Goal: Task Accomplishment & Management: Complete application form

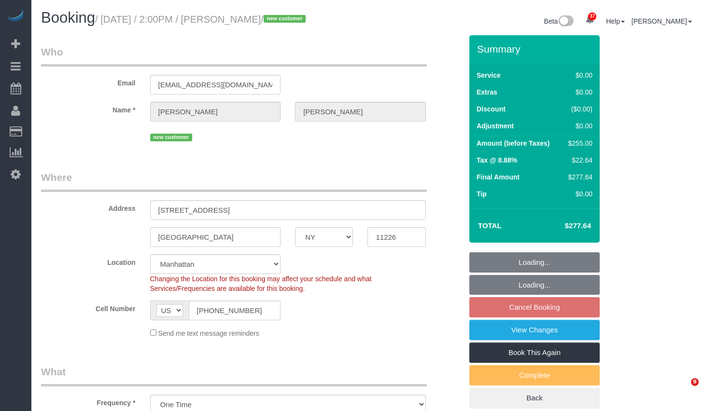
select select "NY"
select select "number:89"
select select "number:75"
select select "number:15"
select select "number:5"
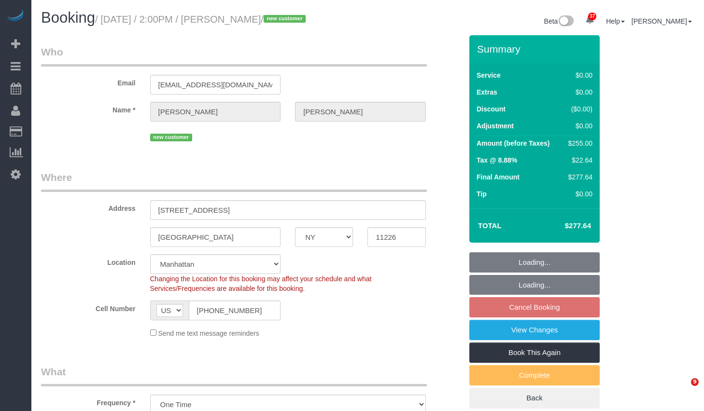
select select "spot7"
select select "object:1449"
select select "3"
select select "2"
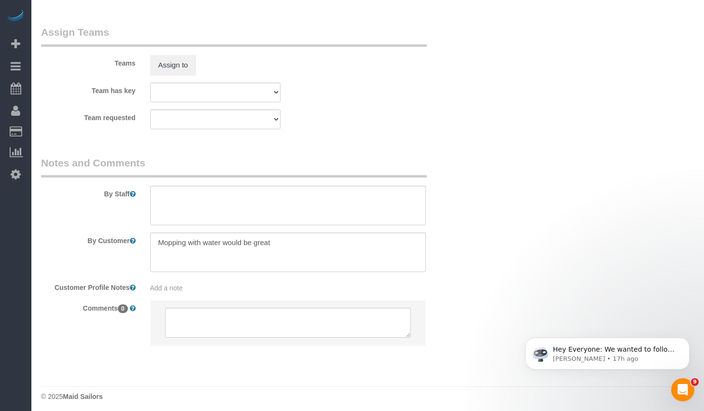
scroll to position [1269, 0]
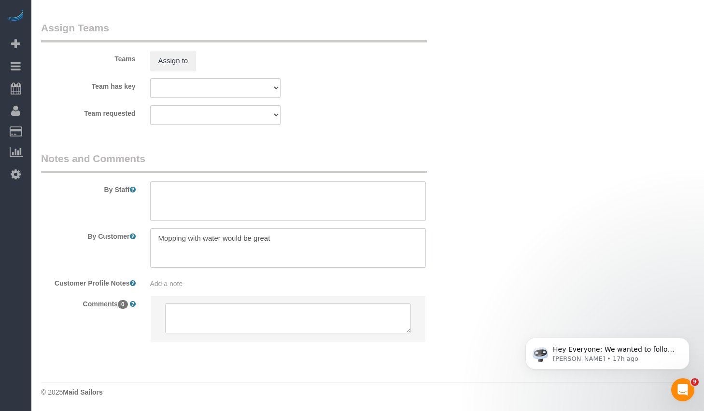
drag, startPoint x: 156, startPoint y: 240, endPoint x: 356, endPoint y: 243, distance: 200.0
click at [356, 243] on textarea at bounding box center [288, 248] width 276 height 40
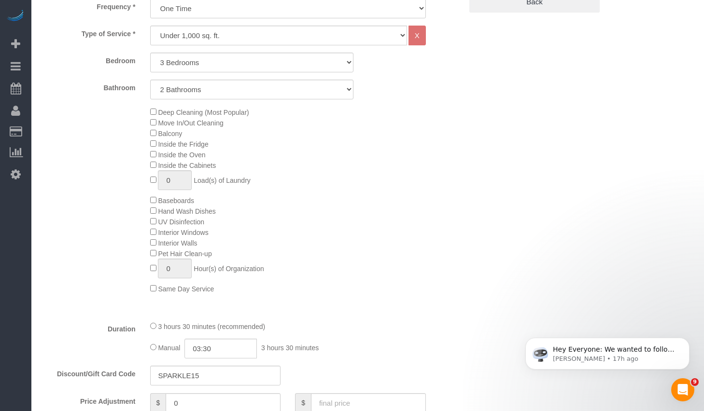
scroll to position [288, 0]
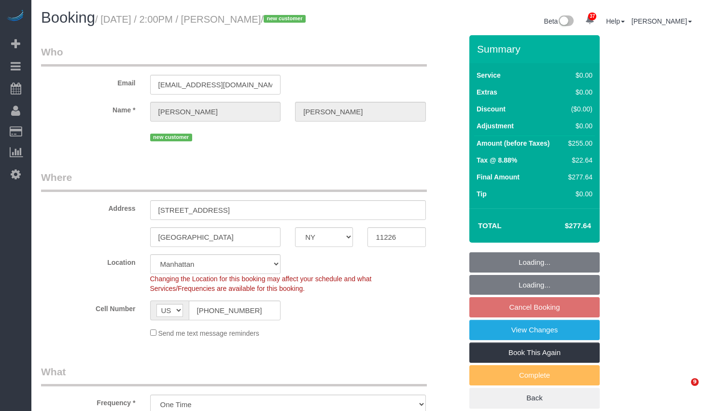
select select "NY"
select select "number:89"
select select "number:75"
select select "number:15"
select select "number:5"
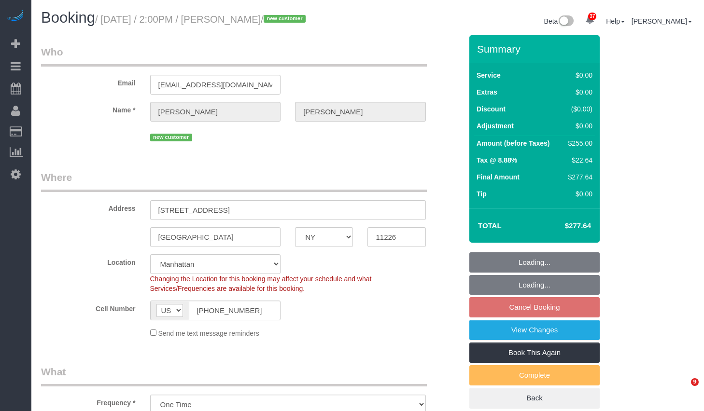
select select "spot7"
select select "3"
select select "2"
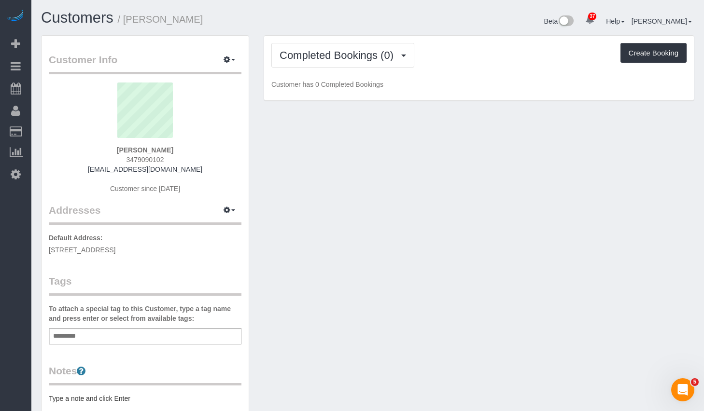
drag, startPoint x: 202, startPoint y: 248, endPoint x: 48, endPoint y: 254, distance: 153.7
click at [49, 254] on p "Default Address: [STREET_ADDRESS][DEMOGRAPHIC_DATA]" at bounding box center [145, 244] width 193 height 22
copy span "[STREET_ADDRESS]"
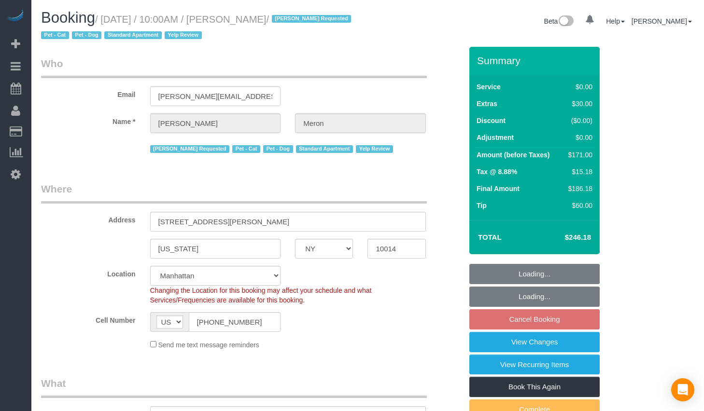
select select "NY"
select select "string:stripe-card_1A00974VGloSiKo77nQNHz48"
select select "number:89"
select select "number:90"
select select "number:14"
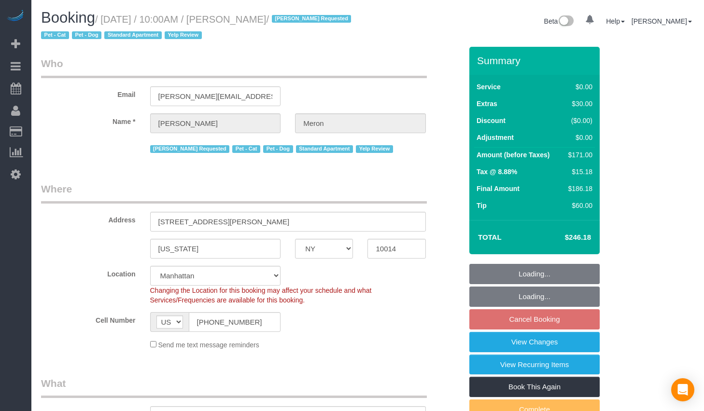
select select "number:5"
select select "1"
select select "object:1083"
select select "spot3"
select select "1"
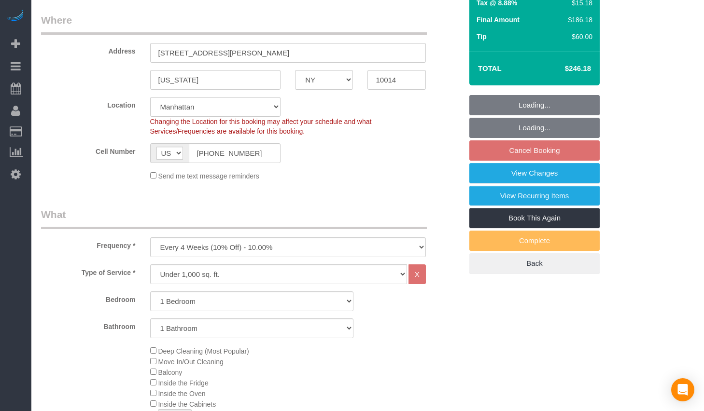
select select "object:1128"
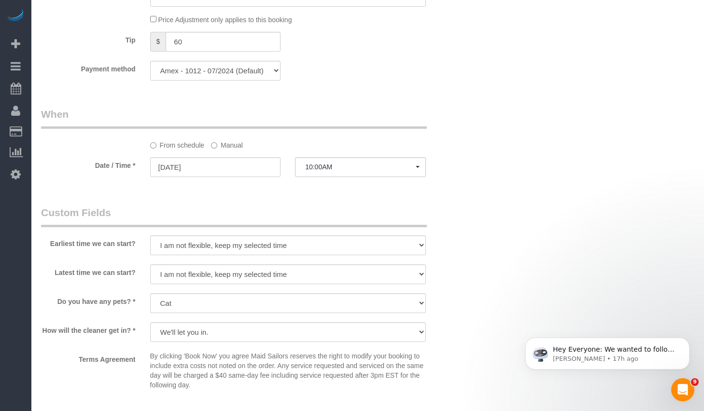
scroll to position [887, 0]
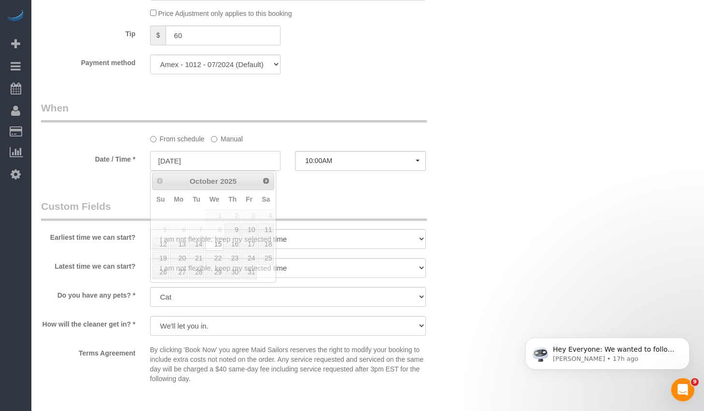
click at [192, 163] on input "10/15/2025" at bounding box center [215, 161] width 131 height 20
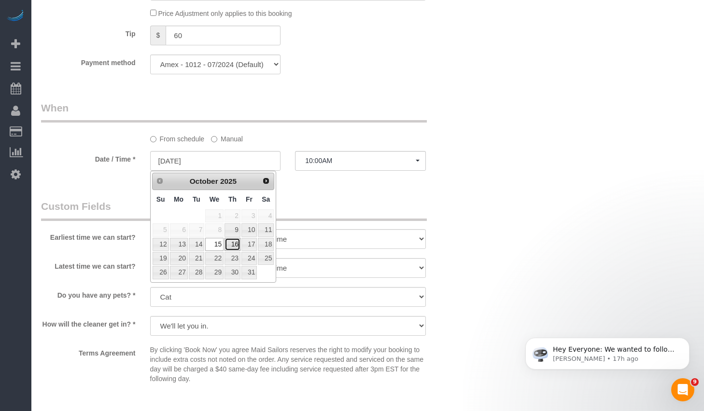
click at [234, 244] on link "16" at bounding box center [233, 244] width 16 height 13
type input "10/16/2025"
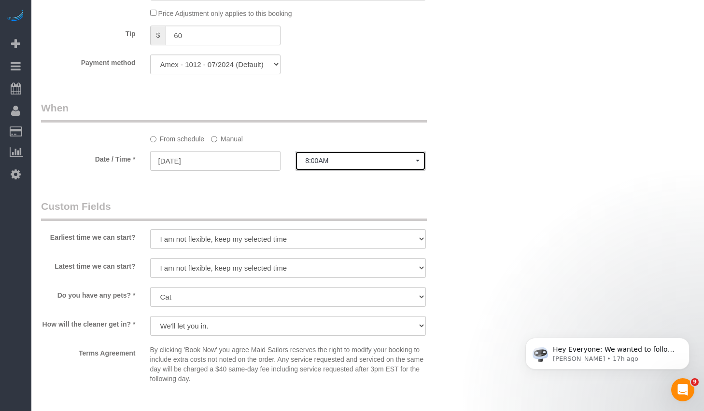
click at [344, 163] on span "8:00AM" at bounding box center [360, 161] width 111 height 8
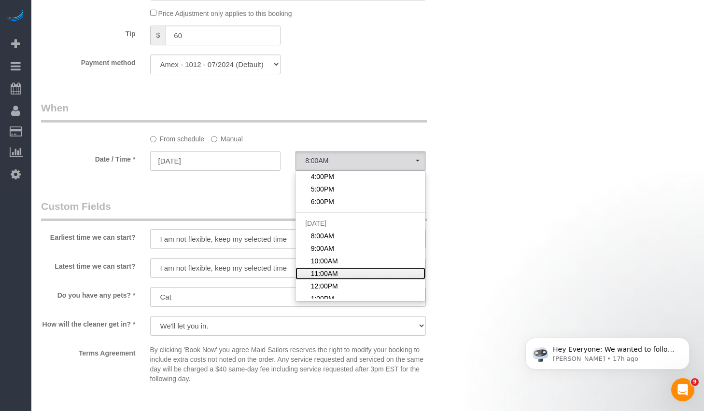
click at [329, 271] on span "11:00AM" at bounding box center [324, 274] width 27 height 10
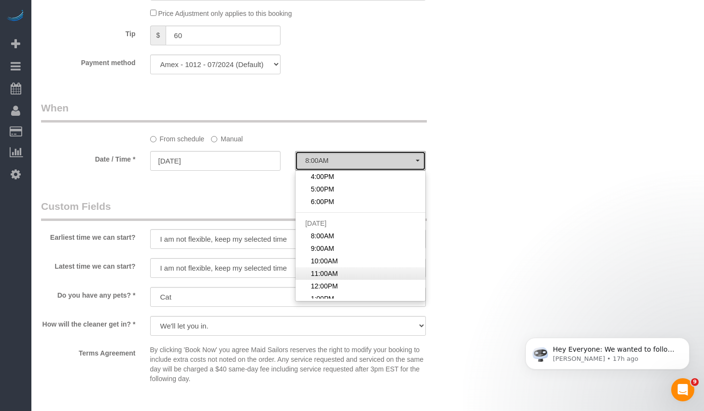
select select "spot15"
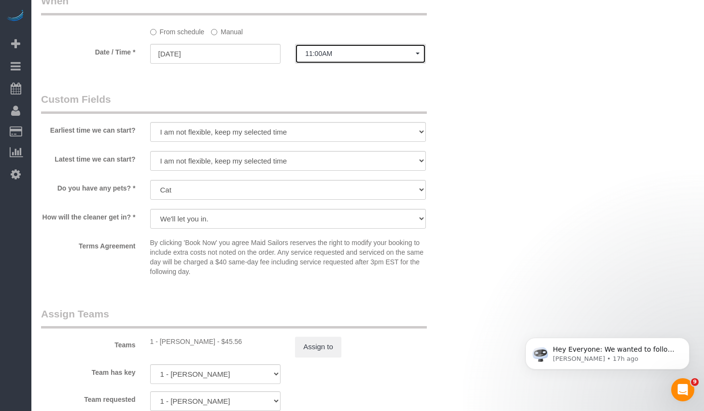
scroll to position [1000, 0]
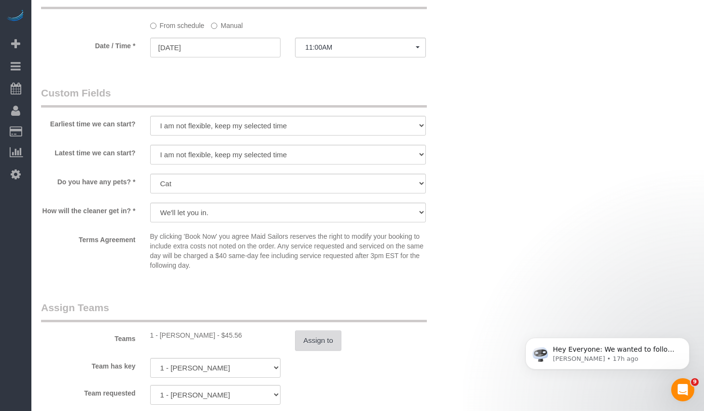
click at [315, 342] on button "Assign to" at bounding box center [318, 341] width 46 height 20
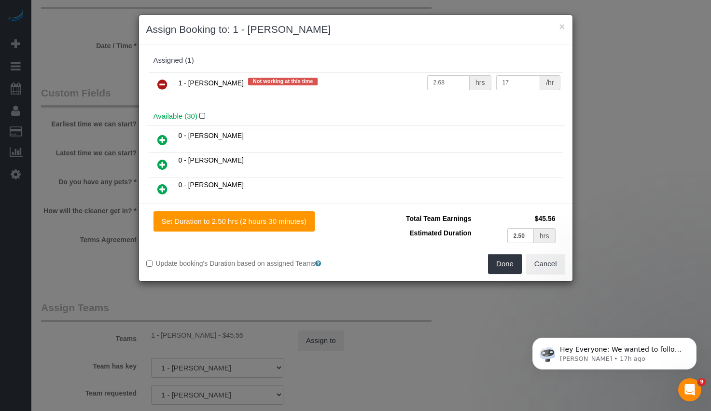
click at [162, 85] on icon at bounding box center [162, 85] width 10 height 12
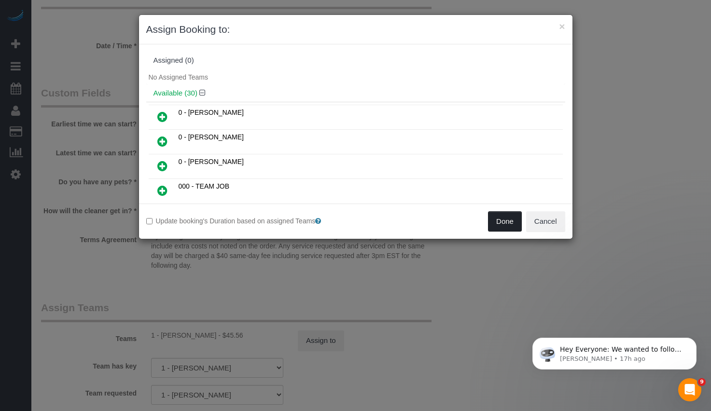
click at [498, 220] on button "Done" at bounding box center [505, 222] width 34 height 20
